Goal: Task Accomplishment & Management: Complete application form

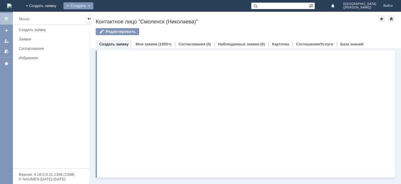
click at [93, 5] on div "Создать" at bounding box center [78, 5] width 30 height 7
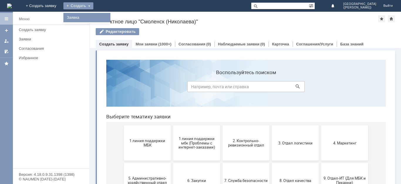
click at [109, 17] on link "Заявка" at bounding box center [87, 17] width 45 height 7
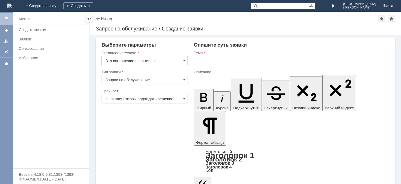
click at [160, 61] on input "Это соглашение не активно!" at bounding box center [145, 60] width 86 height 9
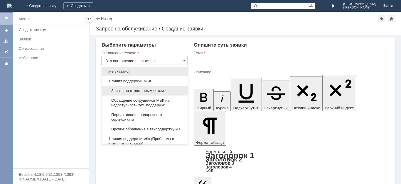
click at [154, 89] on span "Заявка по отложенным чекам" at bounding box center [144, 91] width 79 height 5
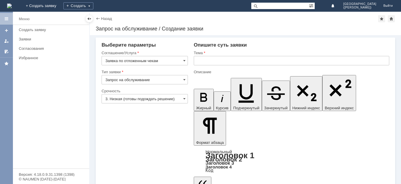
click at [151, 97] on input "3. Низкая (готовы подождать решение)" at bounding box center [145, 98] width 86 height 9
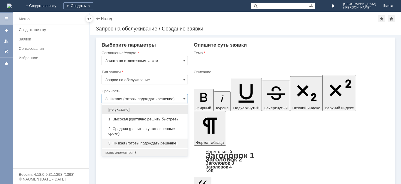
type input "Заявка по отложенным чекам"
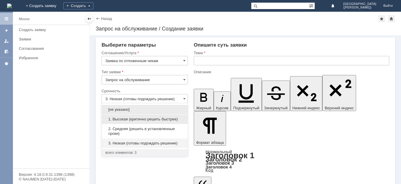
click at [153, 118] on span "1. Высокая (критично решить быстрее)" at bounding box center [144, 119] width 79 height 5
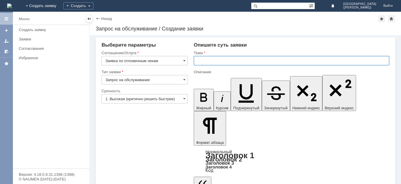
click at [228, 62] on input "text" at bounding box center [292, 60] width 196 height 9
type input "1. Высокая (критично решить быстрее)"
type input "Отложенные чеки"
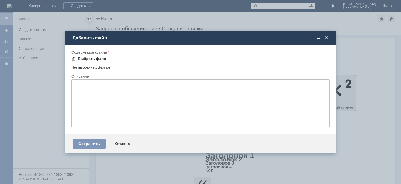
click at [96, 60] on div "Выбрать файл" at bounding box center [92, 59] width 28 height 5
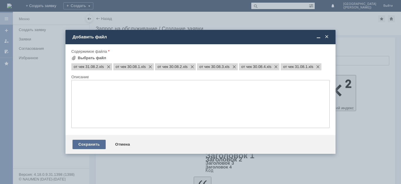
click at [92, 147] on div "Сохранить" at bounding box center [89, 144] width 33 height 9
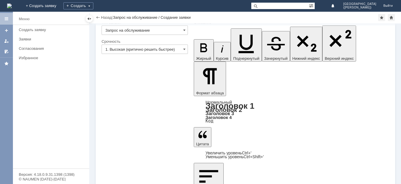
scroll to position [37, 0]
